Goal: Information Seeking & Learning: Learn about a topic

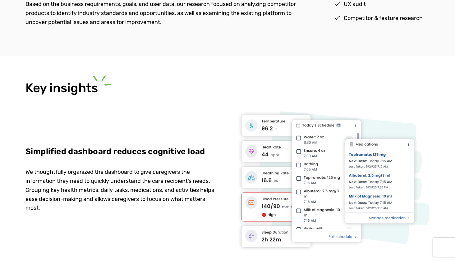
scroll to position [919, 0]
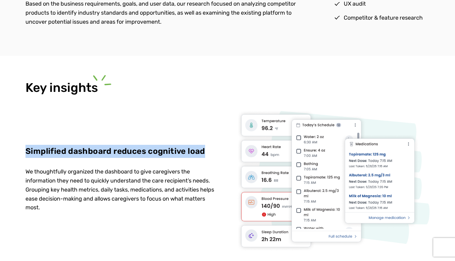
drag, startPoint x: 26, startPoint y: 146, endPoint x: 205, endPoint y: 153, distance: 178.9
click at [205, 153] on p "Simplified dashboard reduces cognitive load" at bounding box center [116, 151] width 180 height 13
copy p "Simplified dashboard reduces cognitive load"
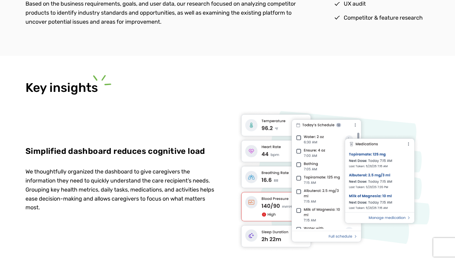
click at [53, 202] on p "We thoughtfully organized the dashboard to give caregivers the information they…" at bounding box center [122, 189] width 193 height 45
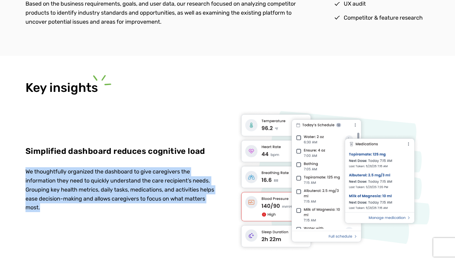
drag, startPoint x: 41, startPoint y: 203, endPoint x: 23, endPoint y: 165, distance: 41.9
copy p "We thoughtfully organized the dashboard to give caregivers the information they…"
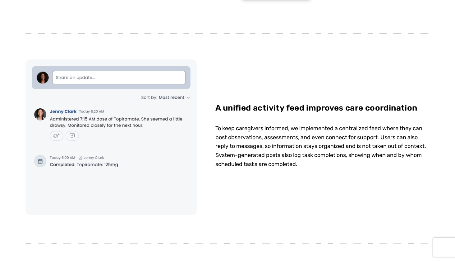
scroll to position [1166, 0]
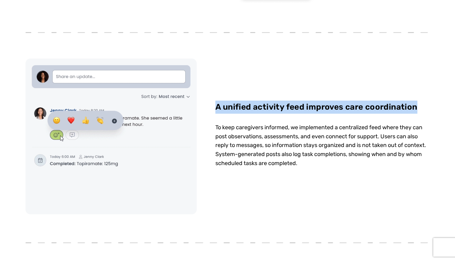
drag, startPoint x: 216, startPoint y: 103, endPoint x: 427, endPoint y: 103, distance: 211.2
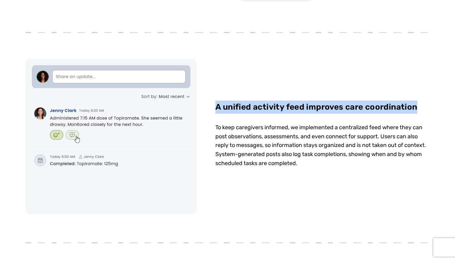
click at [427, 103] on div "A unified activity feed improves care coordination To keep caregivers informed,…" at bounding box center [323, 136] width 214 height 156
copy p "A unified activity feed improves care coordination"
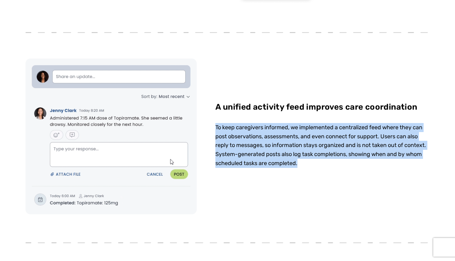
drag, startPoint x: 216, startPoint y: 123, endPoint x: 317, endPoint y: 168, distance: 110.4
click at [317, 168] on div "A unified activity feed improves care coordination To keep caregivers informed,…" at bounding box center [323, 136] width 214 height 156
copy p "To keep caregivers informed, we implemented a centralized feed where they can p…"
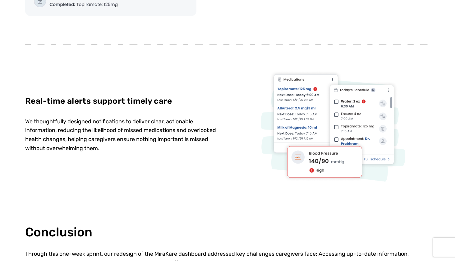
scroll to position [1365, 0]
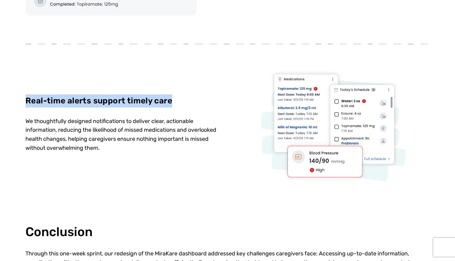
drag, startPoint x: 172, startPoint y: 97, endPoint x: 19, endPoint y: 97, distance: 152.7
copy p "Real-time alerts support timely care"
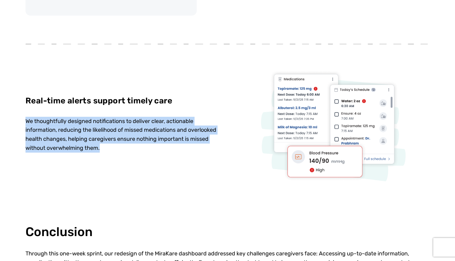
drag, startPoint x: 128, startPoint y: 144, endPoint x: 19, endPoint y: 111, distance: 113.7
copy p "We thoughtfully designed notifications to deliver clear, actionable information…"
